Goal: Information Seeking & Learning: Learn about a topic

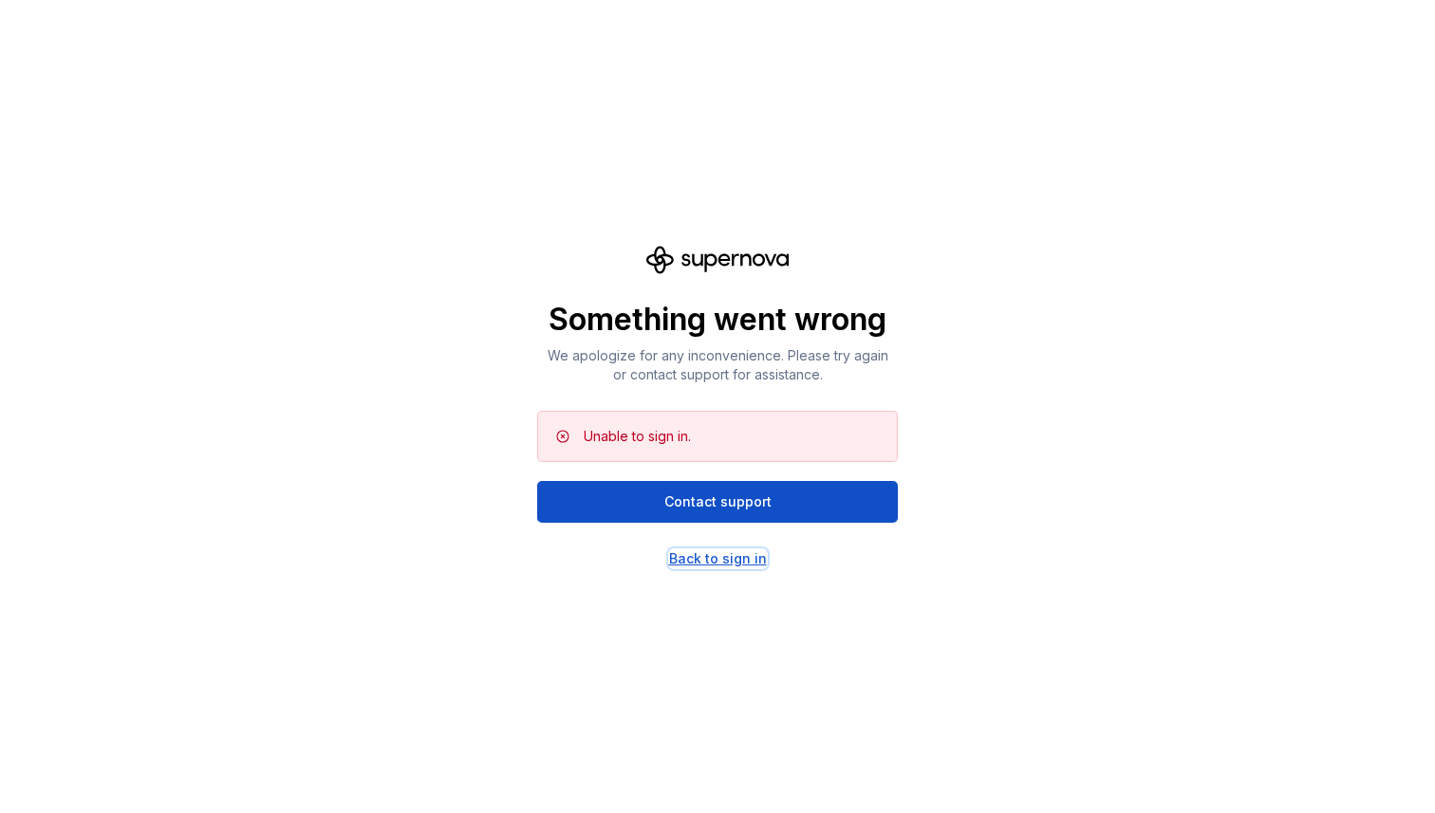
click at [700, 554] on div "Back to sign in" at bounding box center [718, 558] width 98 height 19
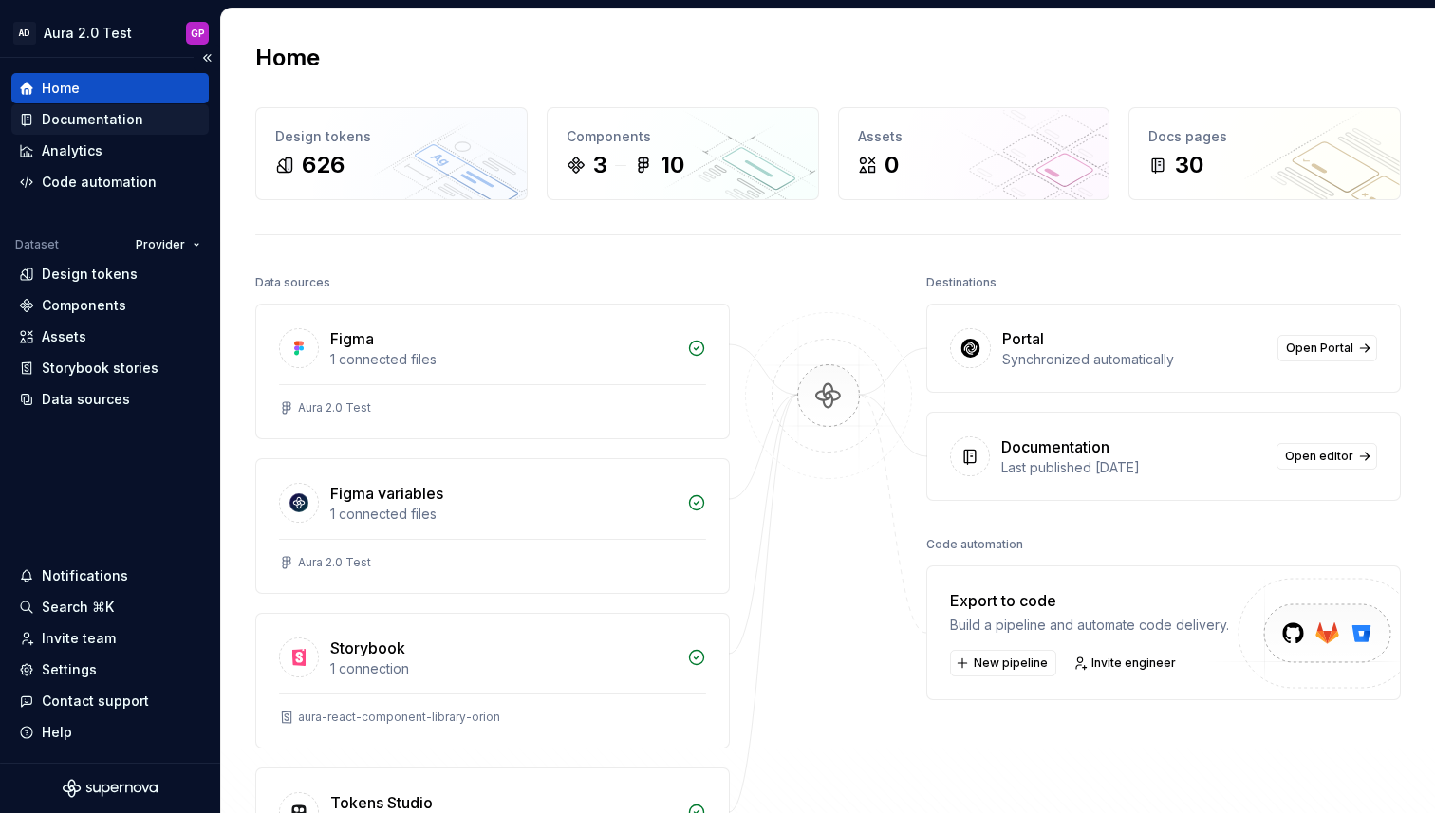
click at [99, 119] on div "Documentation" at bounding box center [93, 119] width 102 height 19
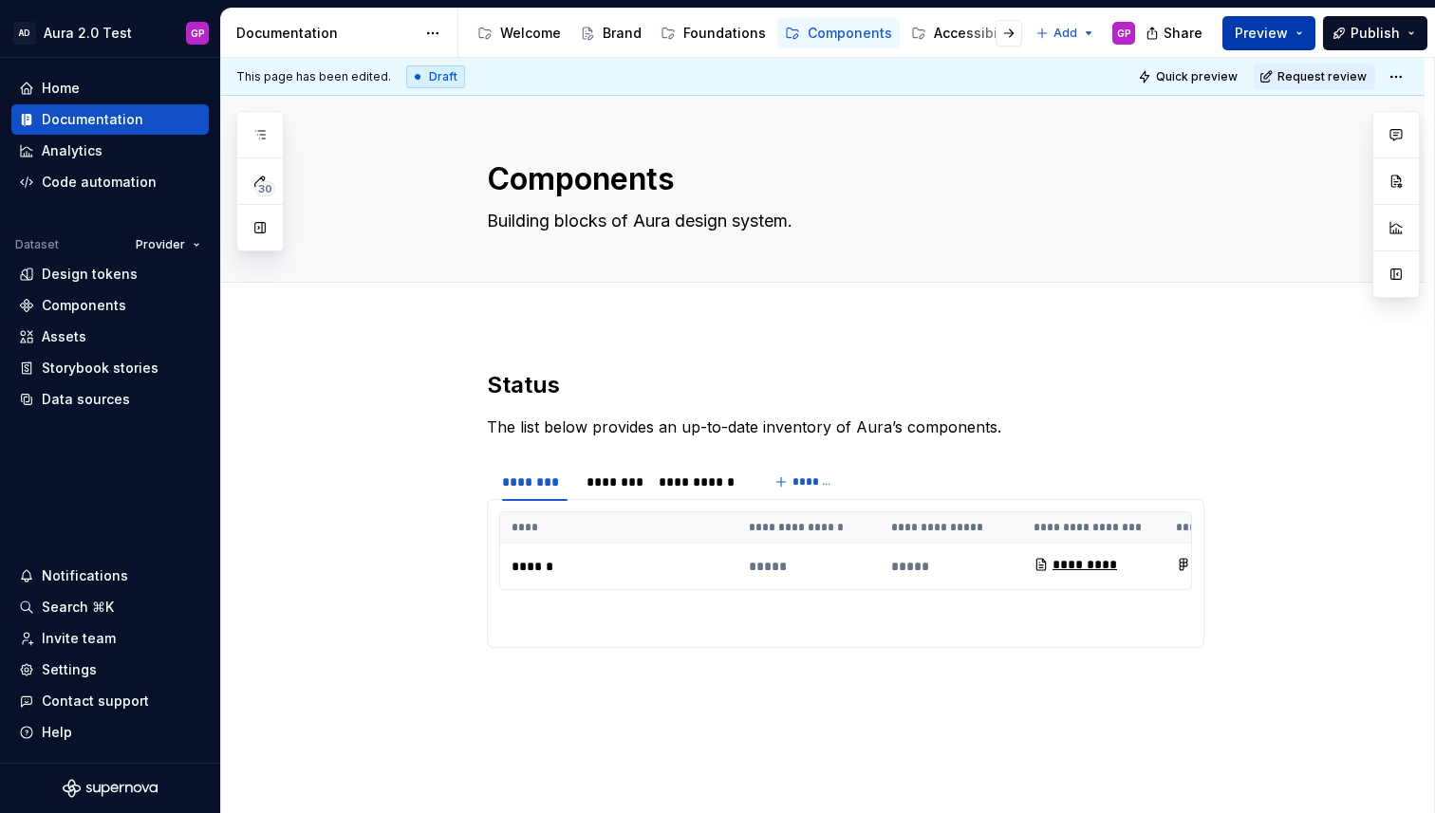
click at [1265, 38] on span "Preview" at bounding box center [1260, 33] width 53 height 19
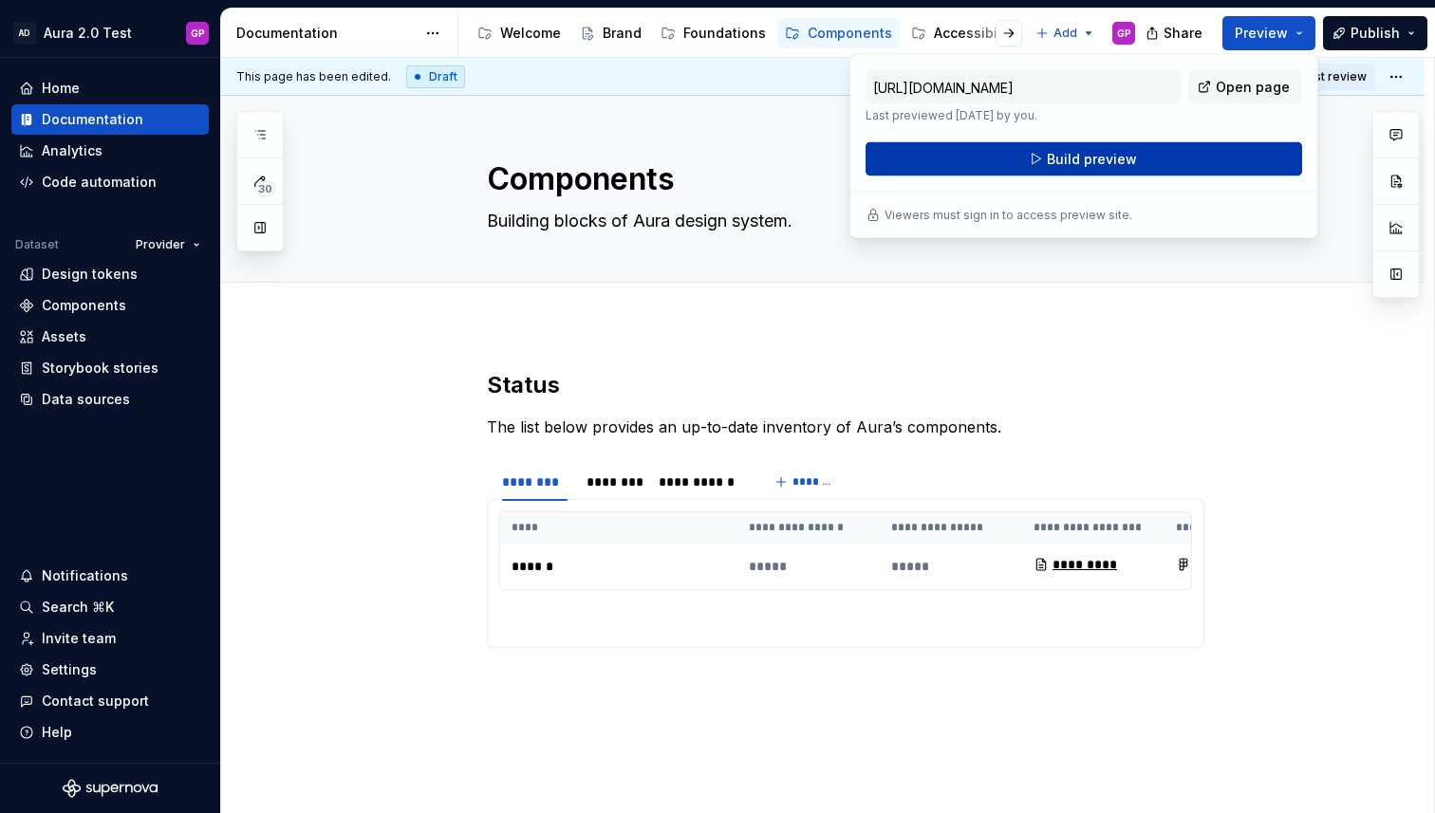
click at [1150, 160] on button "Build preview" at bounding box center [1083, 159] width 436 height 34
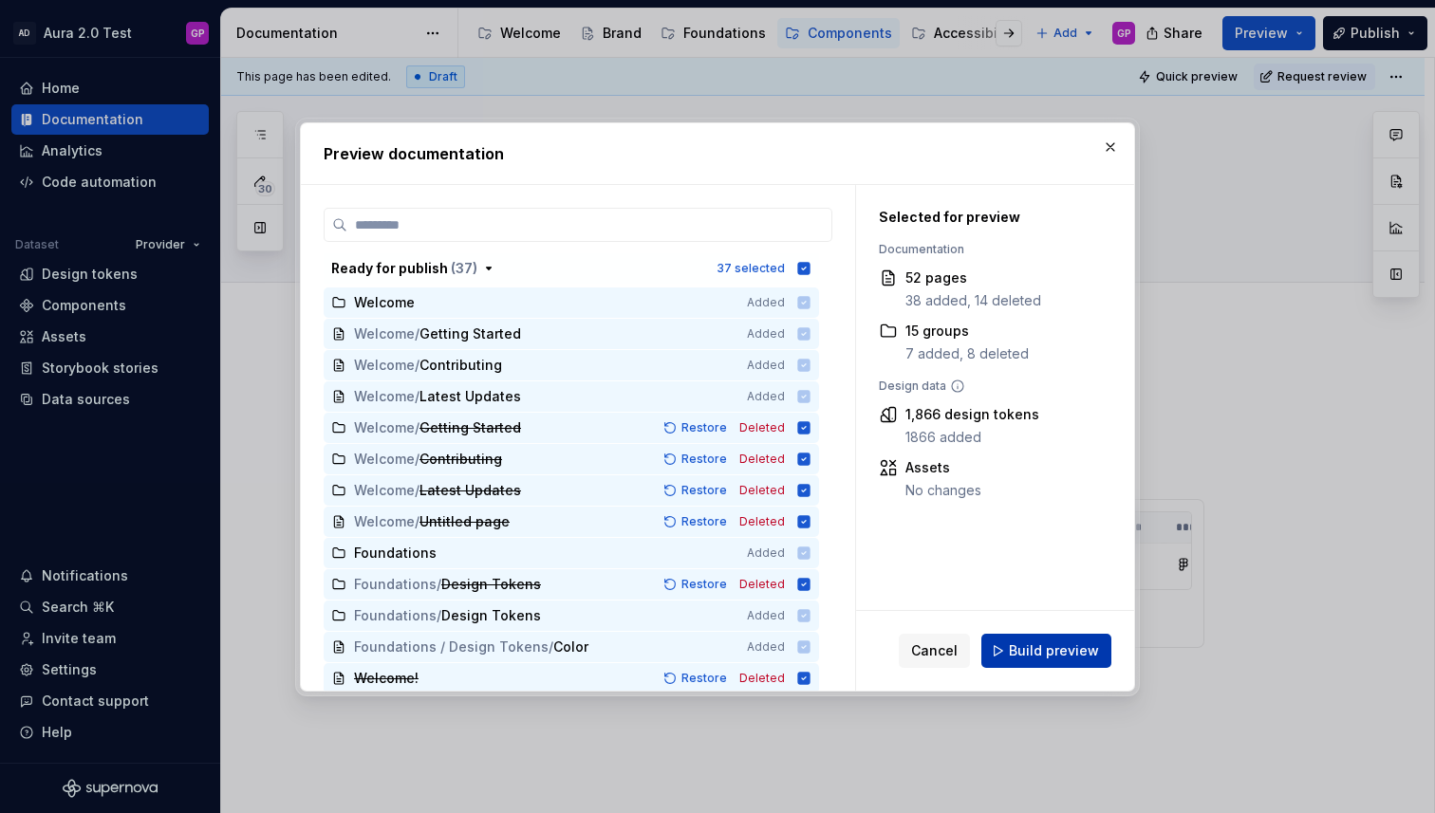
click at [1019, 646] on span "Build preview" at bounding box center [1054, 650] width 90 height 19
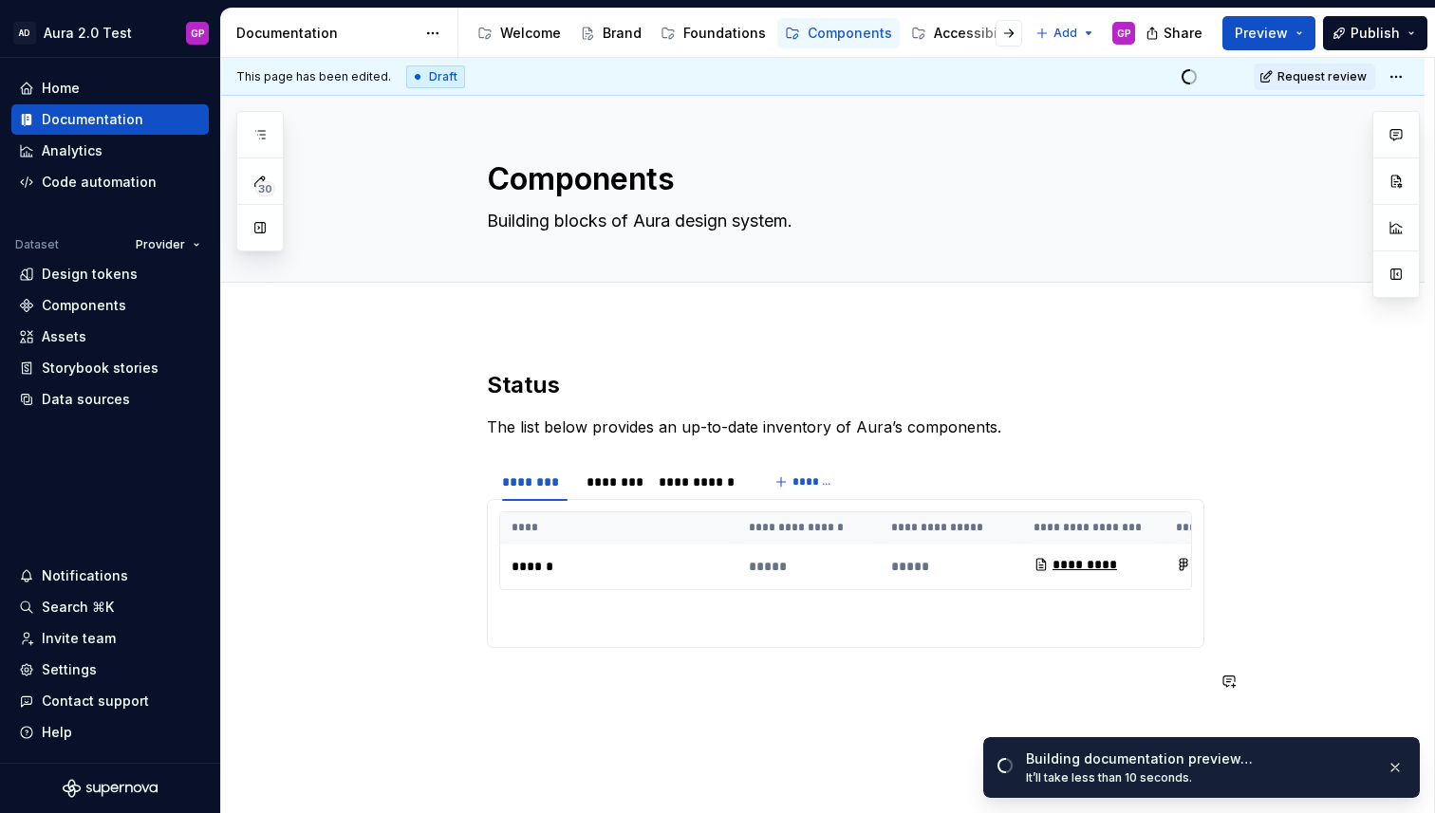
click at [888, 713] on div "**********" at bounding box center [845, 543] width 717 height 346
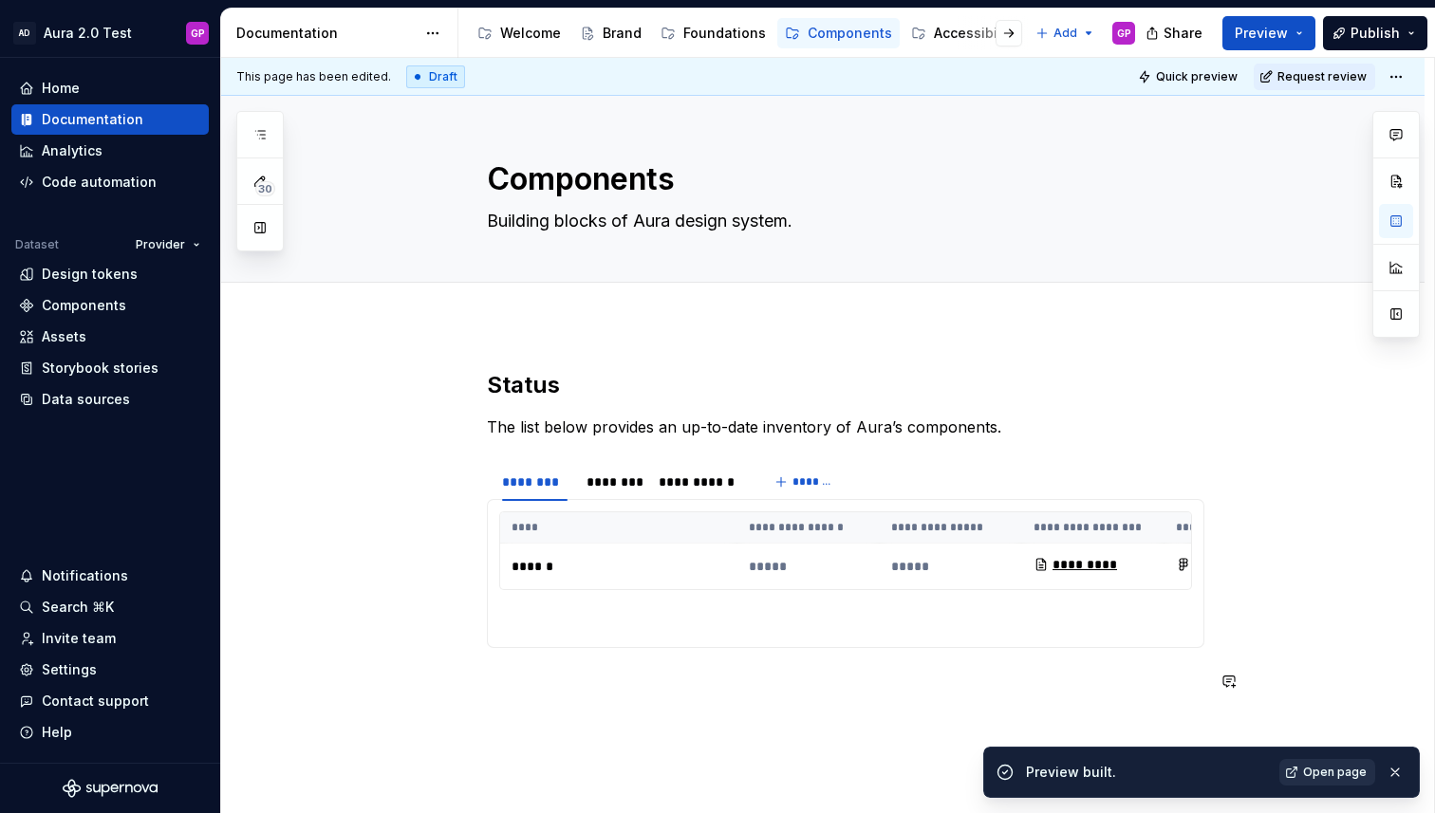
click at [1339, 773] on span "Open page" at bounding box center [1335, 772] width 64 height 15
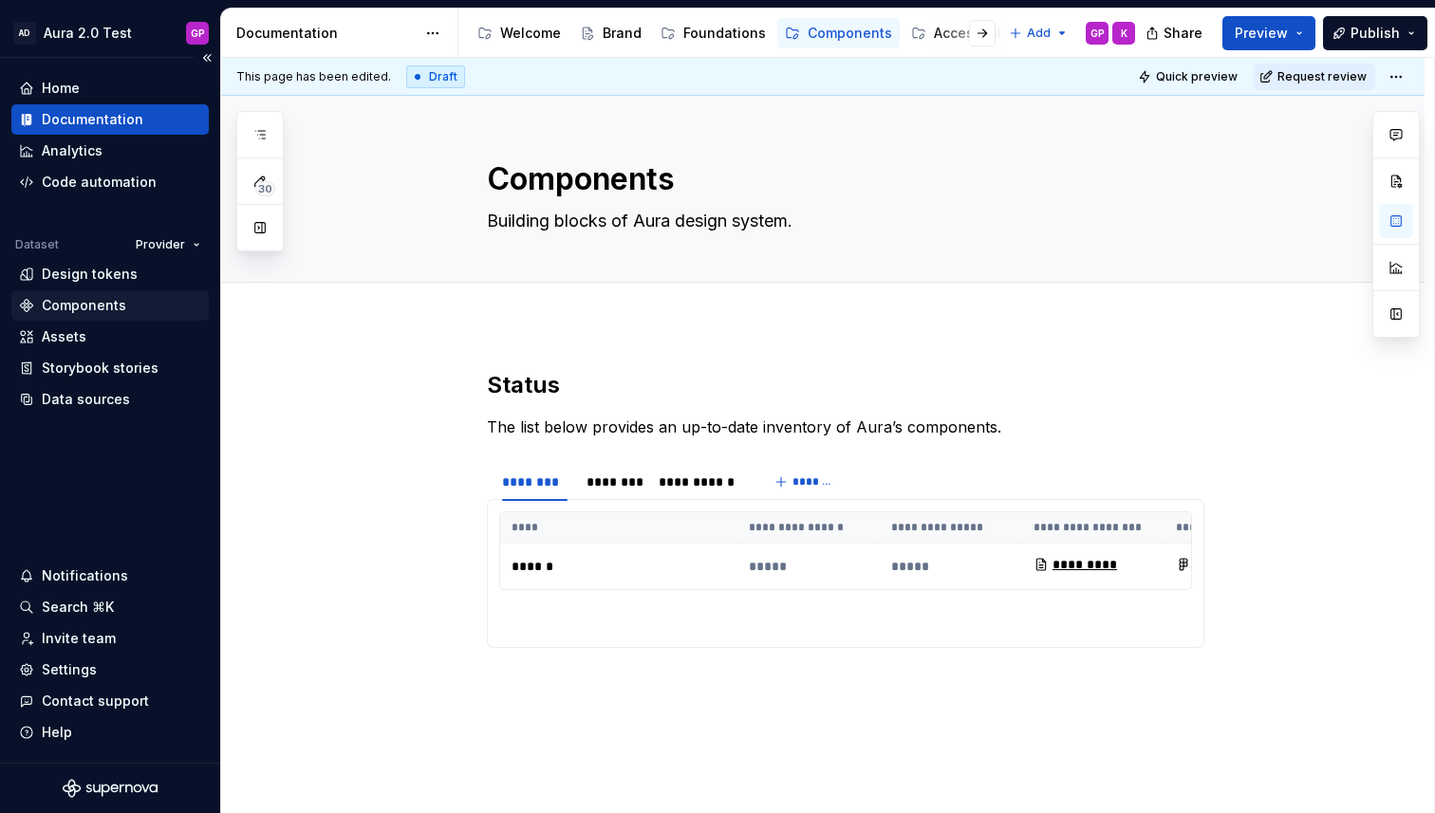
click at [75, 297] on div "Components" at bounding box center [84, 305] width 84 height 19
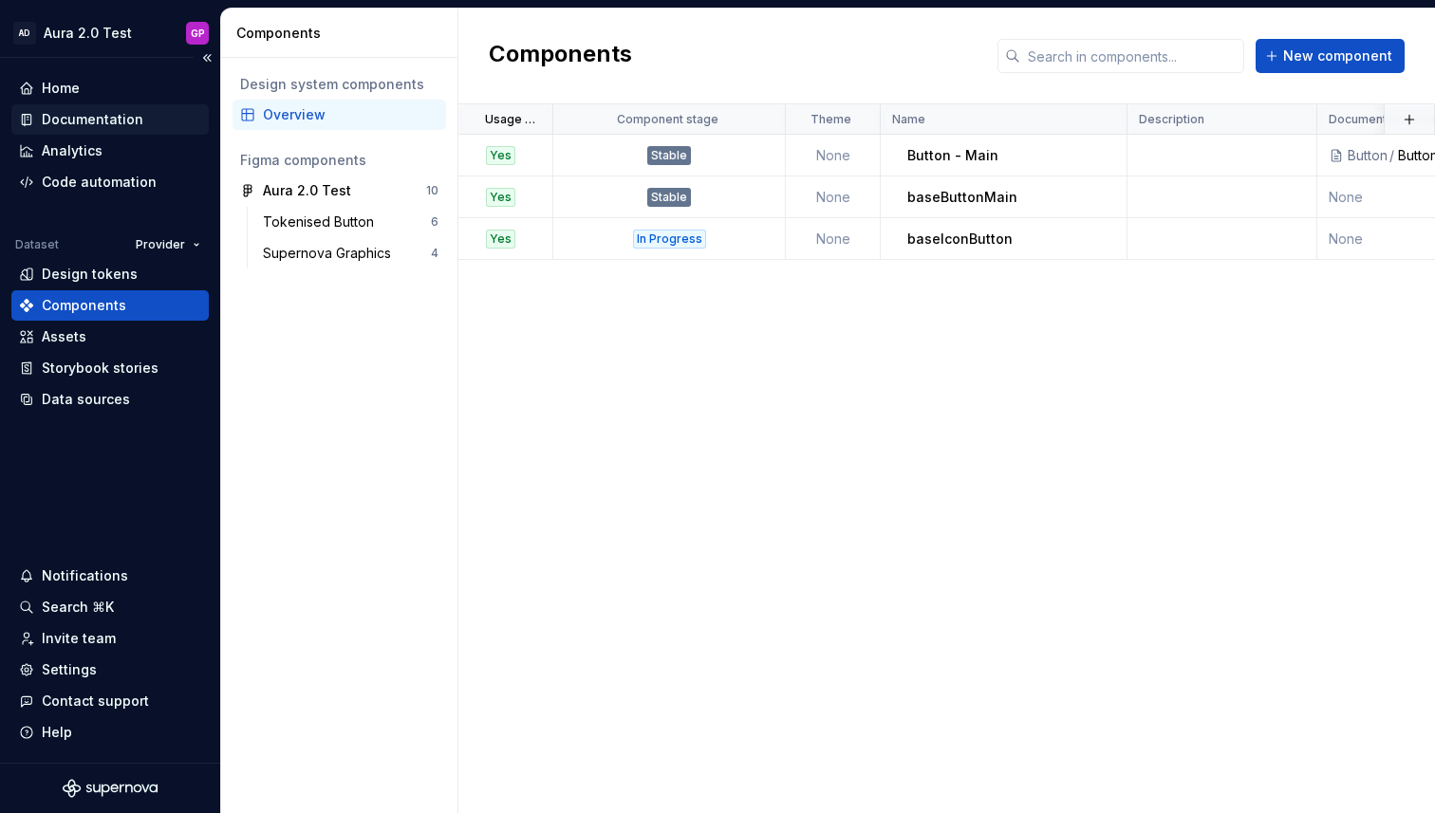
click at [86, 115] on div "Documentation" at bounding box center [93, 119] width 102 height 19
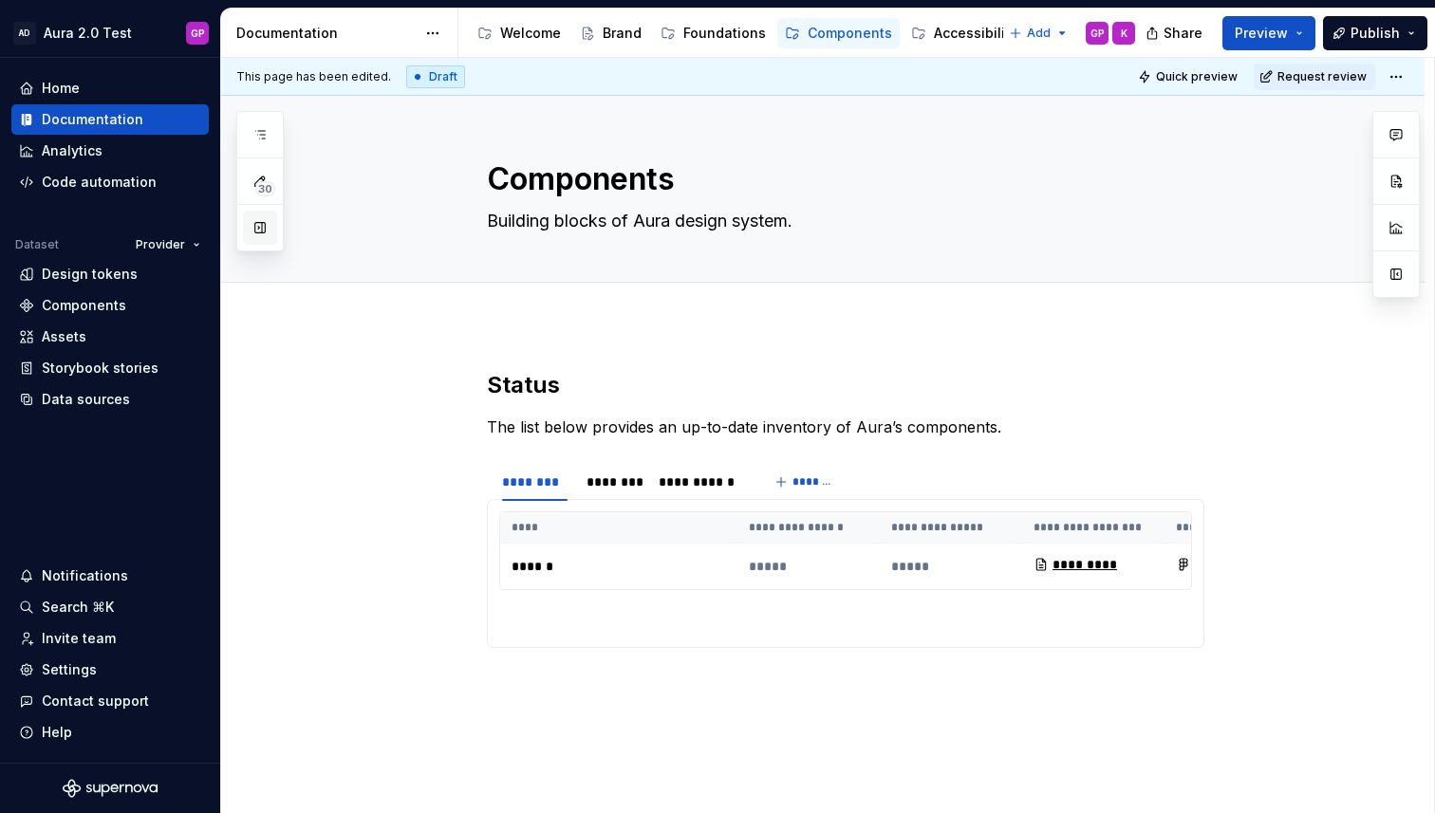
click at [265, 227] on button "button" at bounding box center [260, 228] width 34 height 34
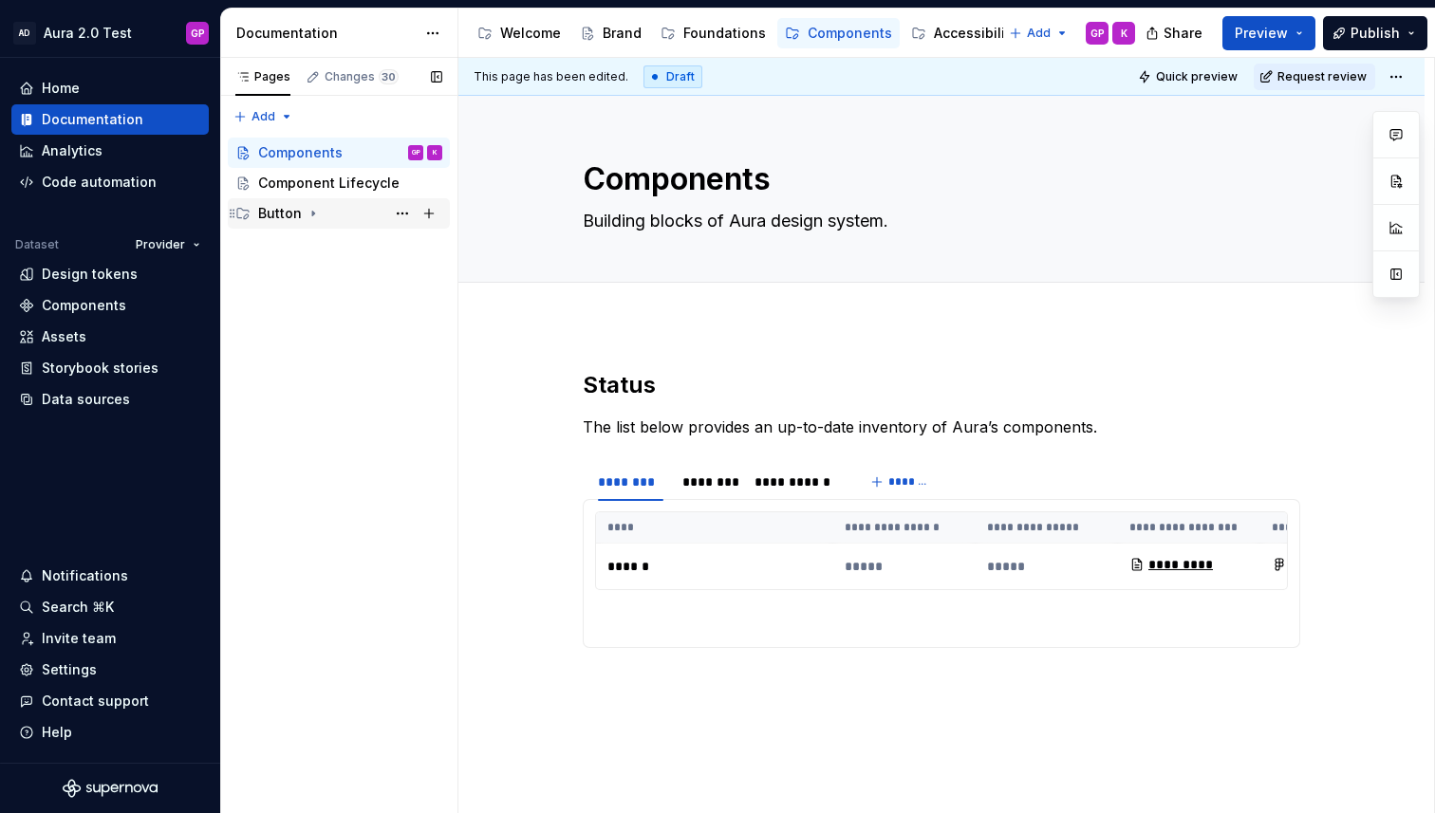
click at [299, 213] on div "Button" at bounding box center [280, 213] width 44 height 19
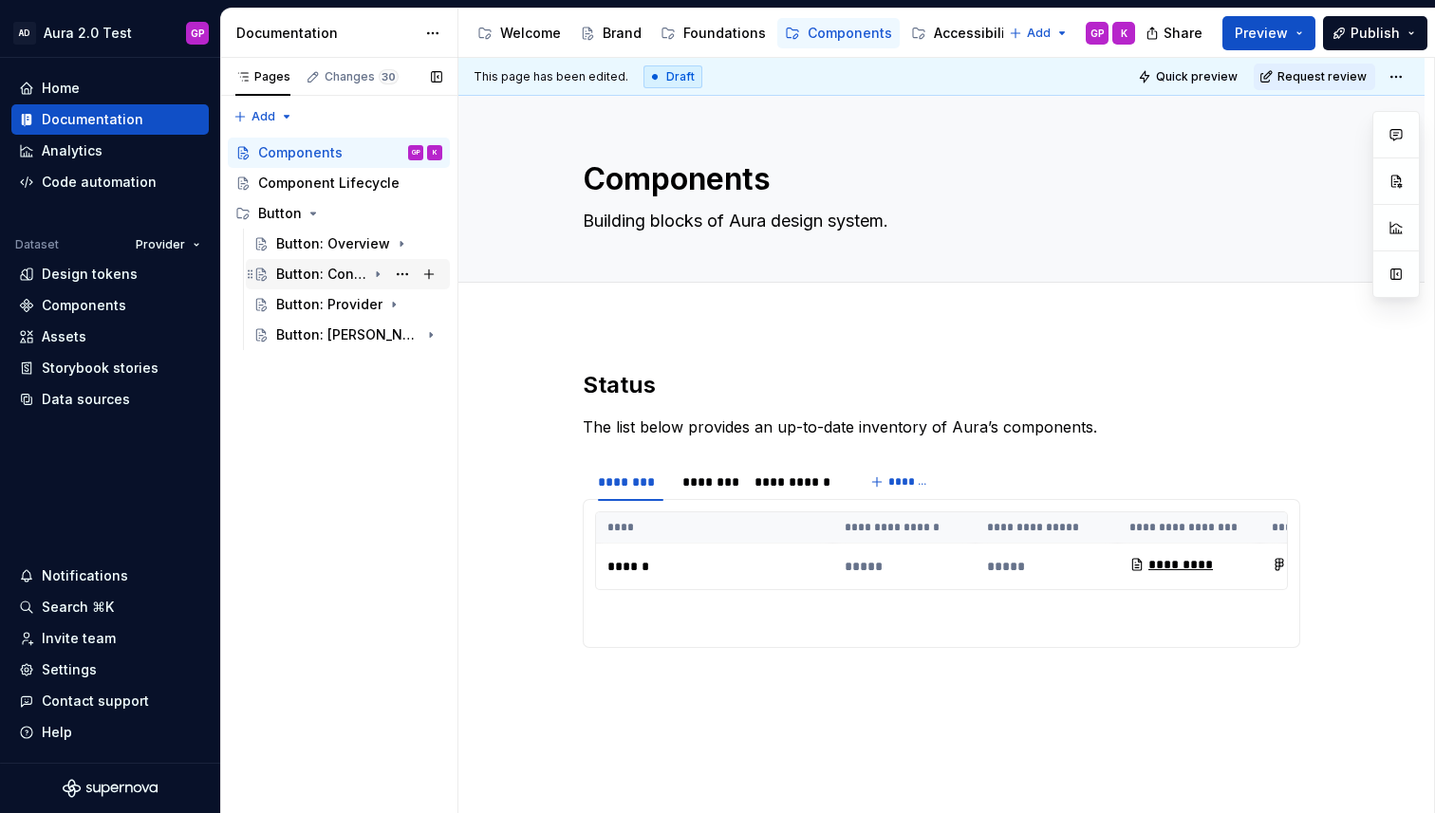
click at [311, 273] on div "Button: Consumer" at bounding box center [321, 274] width 90 height 19
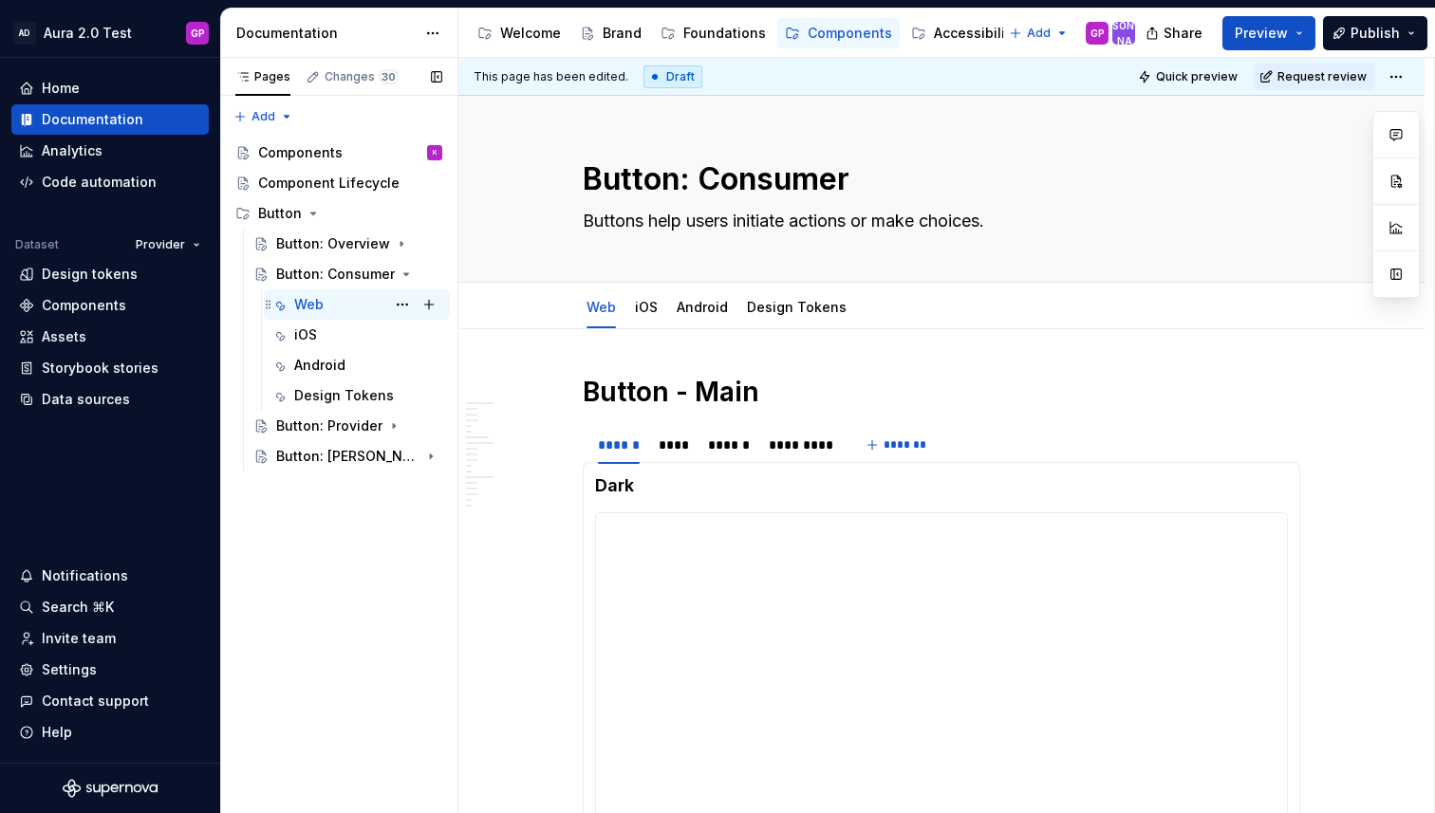
click at [311, 305] on div "Web" at bounding box center [308, 304] width 29 height 19
click at [806, 645] on div "**********" at bounding box center [941, 703] width 691 height 380
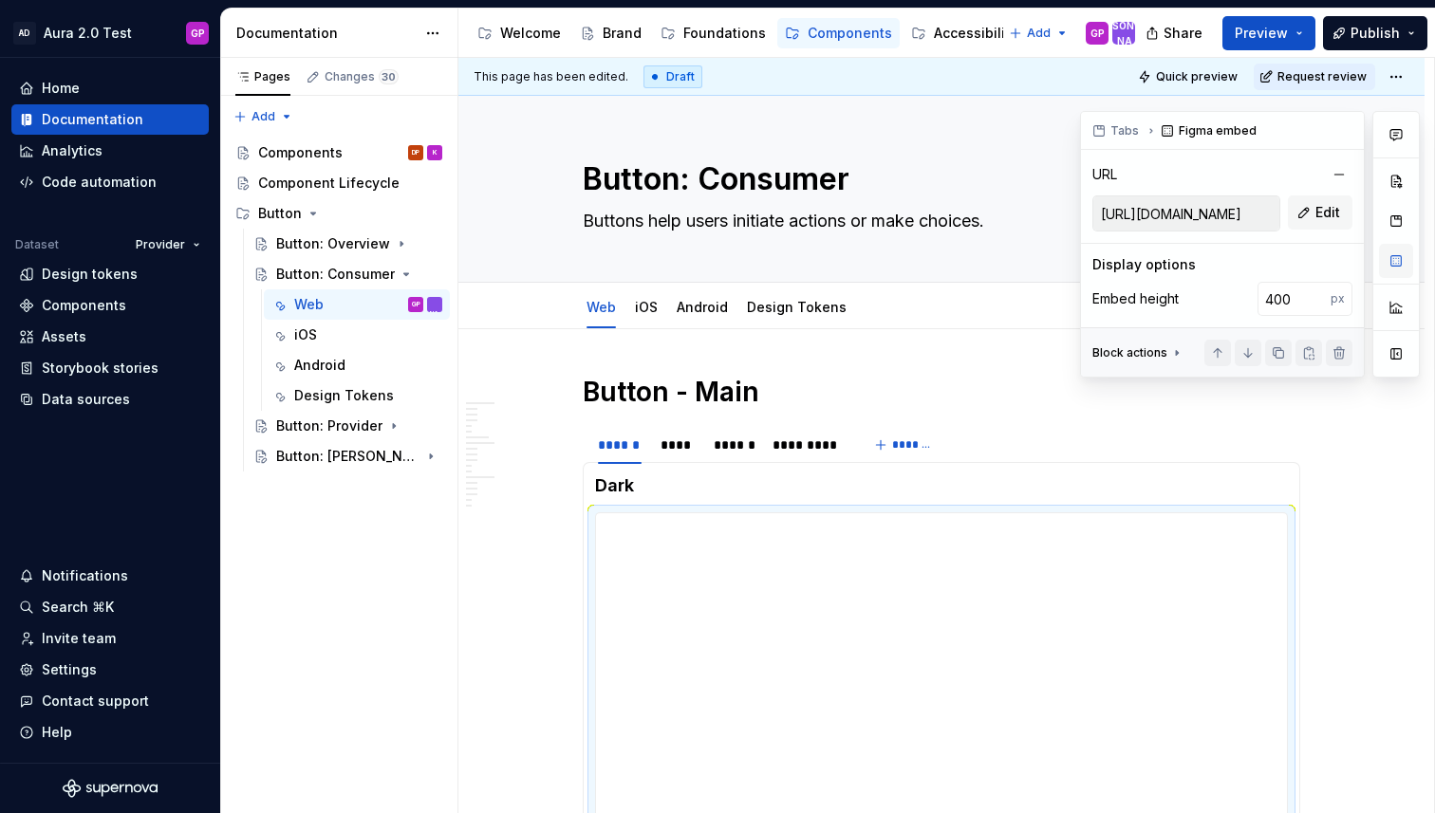
click at [1392, 254] on button "button" at bounding box center [1396, 261] width 34 height 34
type textarea "*"
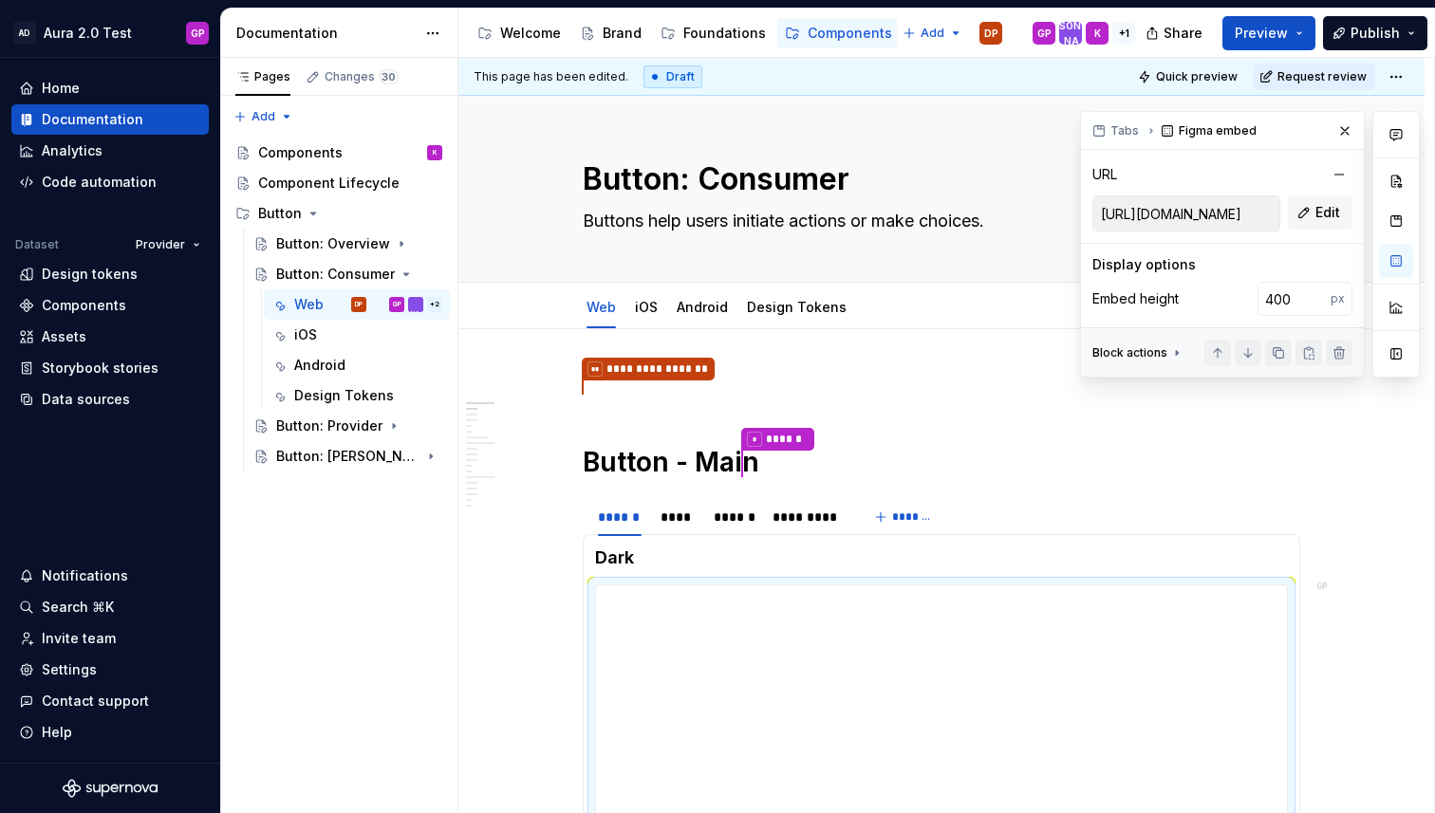
type textarea "*"
